Goal: Communication & Community: Share content

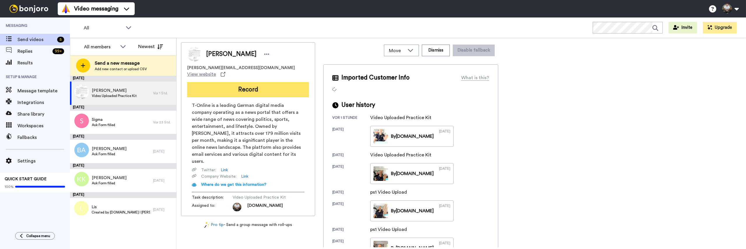
click at [244, 82] on button "Record" at bounding box center [248, 89] width 122 height 15
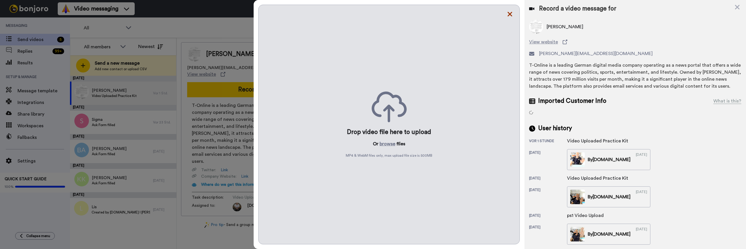
click at [509, 15] on icon at bounding box center [510, 13] width 6 height 7
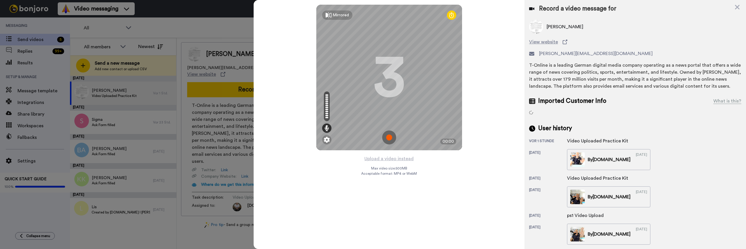
click at [388, 138] on img at bounding box center [389, 138] width 14 height 14
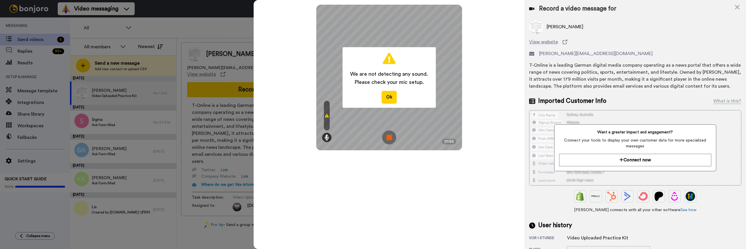
click at [388, 139] on img at bounding box center [389, 138] width 14 height 14
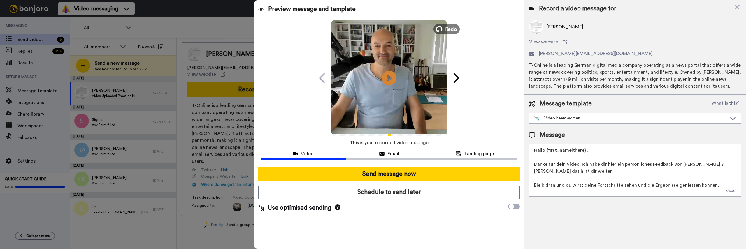
click at [446, 27] on span "Redo" at bounding box center [451, 29] width 12 height 8
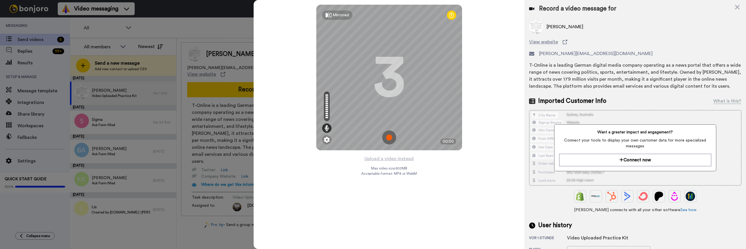
click at [385, 137] on img at bounding box center [389, 138] width 14 height 14
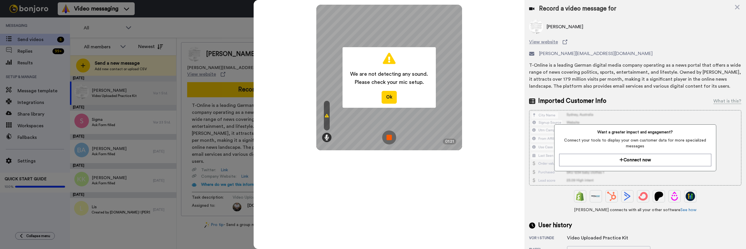
click at [389, 137] on img at bounding box center [389, 138] width 14 height 14
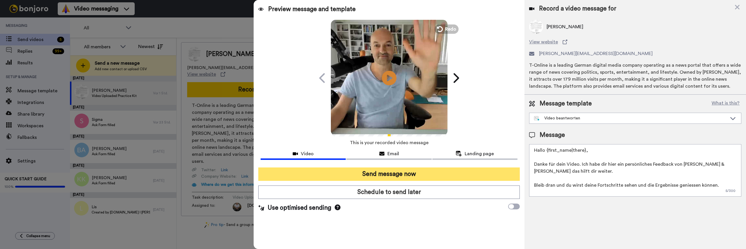
click at [410, 172] on button "Send message now" at bounding box center [388, 174] width 261 height 13
